Goal: Information Seeking & Learning: Learn about a topic

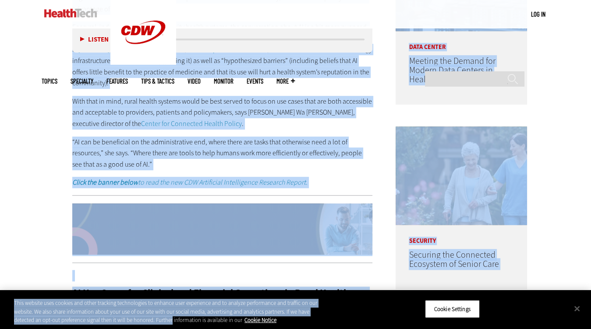
scroll to position [555, 0]
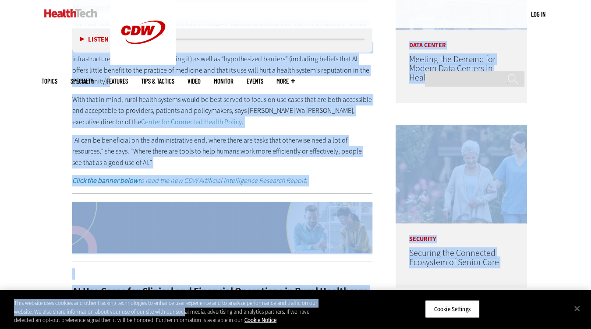
drag, startPoint x: 60, startPoint y: 122, endPoint x: 183, endPoint y: 313, distance: 227.2
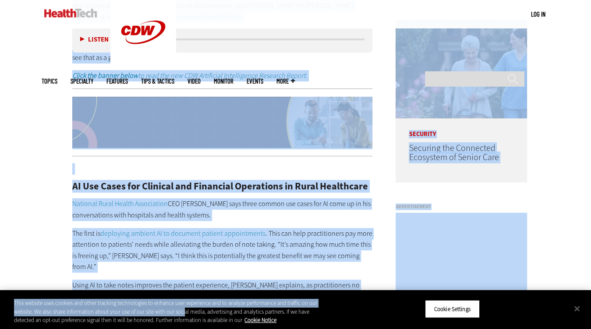
scroll to position [679, 0]
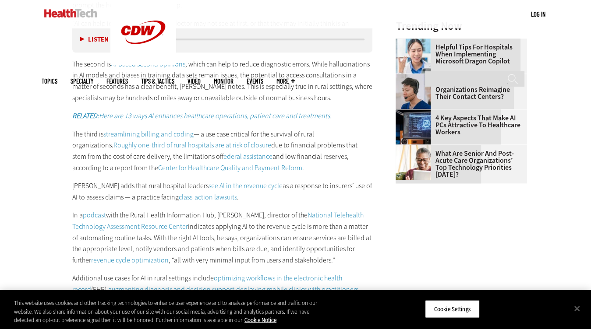
scroll to position [992, 0]
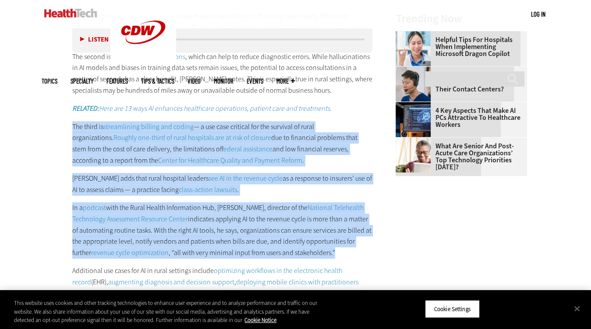
drag, startPoint x: 70, startPoint y: 103, endPoint x: 377, endPoint y: 227, distance: 330.7
click at [377, 227] on main "Home » Artificial Intelligence Close New AI Research From CDW See how IT leader…" at bounding box center [296, 99] width 508 height 1615
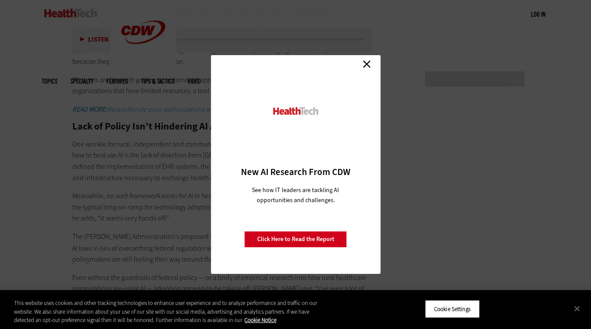
scroll to position [1233, 0]
click at [371, 61] on link "Close" at bounding box center [366, 63] width 13 height 13
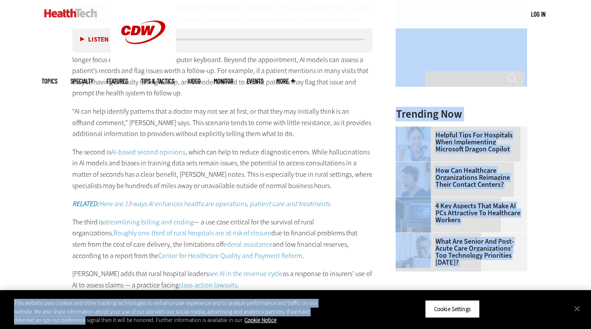
scroll to position [901, 0]
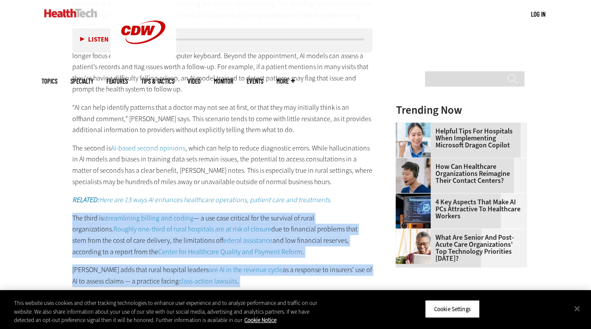
drag, startPoint x: 317, startPoint y: 170, endPoint x: 54, endPoint y: 197, distance: 264.2
click at [55, 197] on article "[DATE] Twitter Facebook LinkedIn Reddit Flipboard Email Artificial Intelligence…" at bounding box center [214, 201] width 318 height 1568
copy div "Lor ipsum do sitametconse adipisc eli seddoe — t inc utla etdolore mag ali enim…"
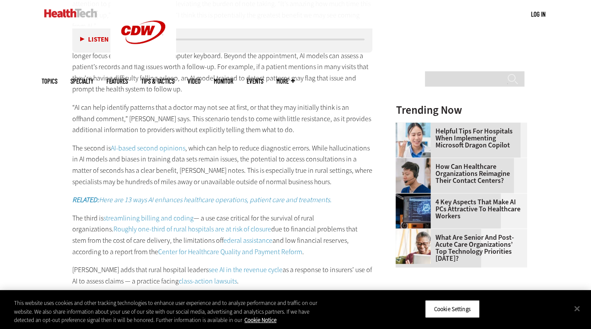
click at [522, 111] on h3 "Trending Now" at bounding box center [461, 110] width 131 height 11
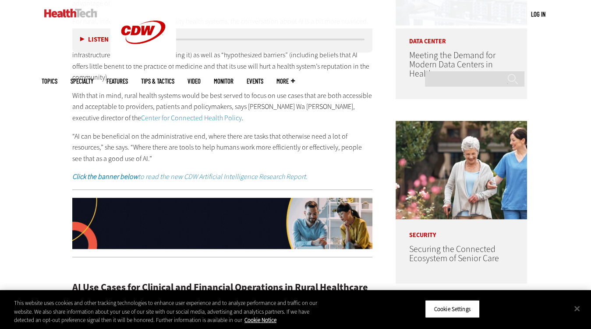
scroll to position [557, 0]
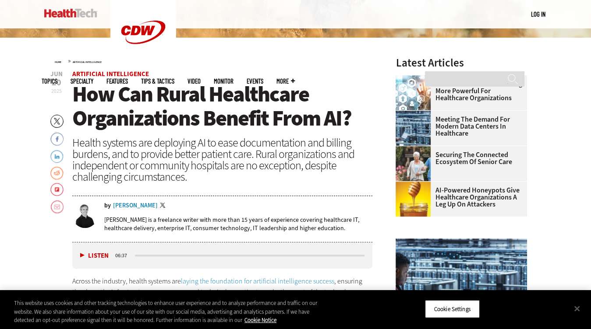
scroll to position [247, 0]
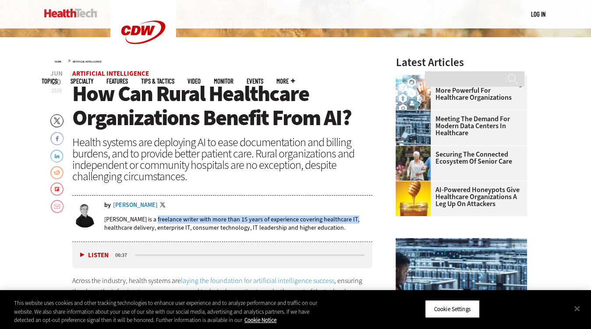
drag, startPoint x: 154, startPoint y: 219, endPoint x: 350, endPoint y: 219, distance: 196.2
click at [350, 219] on p "[PERSON_NAME] is a freelance writer with more than 15 years of experience cover…" at bounding box center [238, 224] width 269 height 17
copy p "freelance writer with more than 15 years of experience covering healthcare IT"
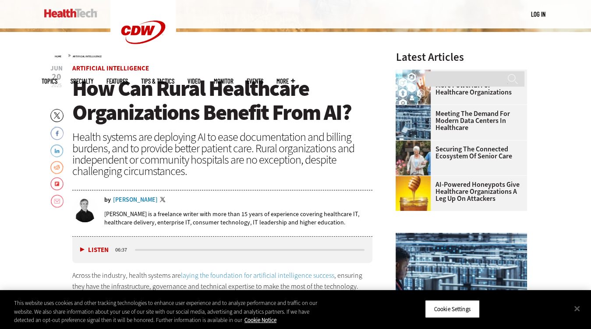
scroll to position [254, 0]
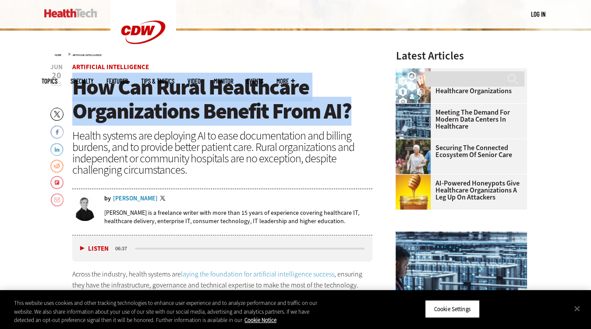
drag, startPoint x: 75, startPoint y: 91, endPoint x: 361, endPoint y: 117, distance: 286.8
click at [361, 117] on h1 "How Can Rural Healthcare Organizations Benefit From AI?" at bounding box center [222, 99] width 300 height 48
copy span "How Can Rural Healthcare Organizations Benefit From AI?"
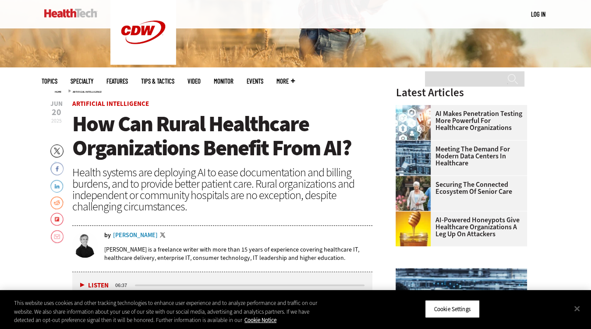
scroll to position [209, 0]
